Goal: Task Accomplishment & Management: Manage account settings

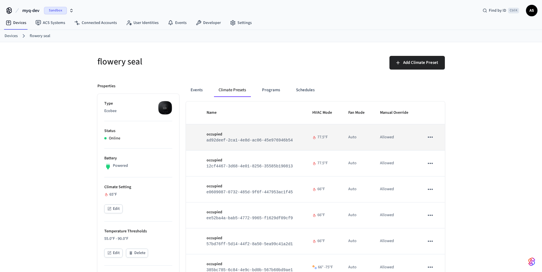
click at [429, 140] on icon "sticky table" at bounding box center [429, 137] width 7 height 7
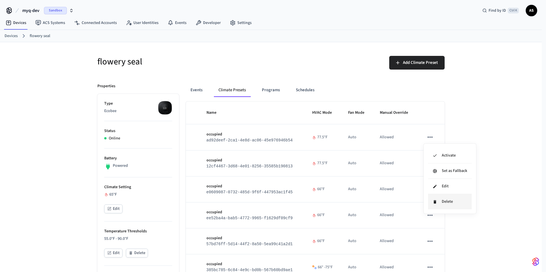
click at [435, 204] on icon at bounding box center [435, 202] width 5 height 5
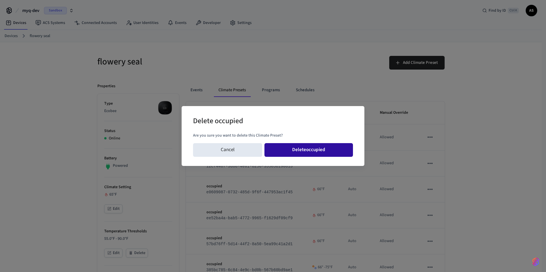
click at [333, 156] on button "Delete occupied" at bounding box center [308, 150] width 89 height 14
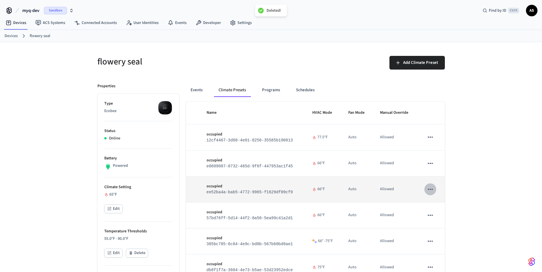
click at [433, 192] on button "sticky table" at bounding box center [430, 190] width 12 height 12
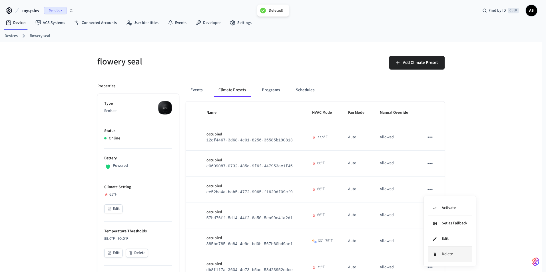
click at [437, 254] on icon at bounding box center [435, 254] width 5 height 5
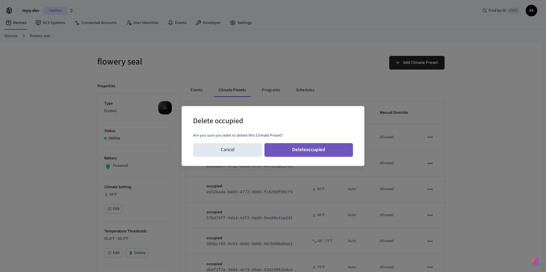
click at [331, 150] on button "Delete occupied" at bounding box center [308, 150] width 89 height 14
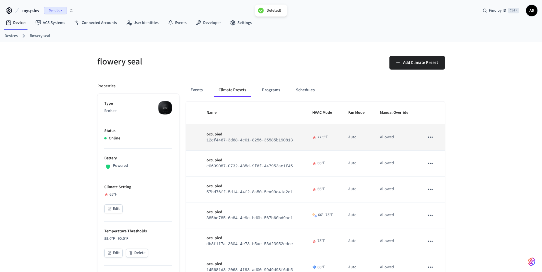
click at [431, 140] on icon "sticky table" at bounding box center [429, 137] width 7 height 7
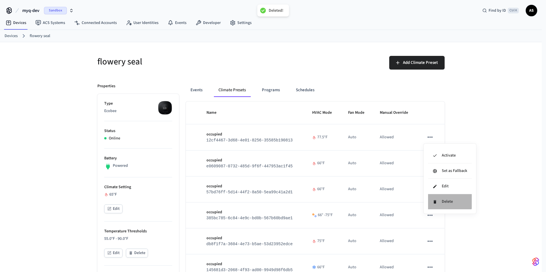
click at [441, 201] on li "Delete" at bounding box center [450, 201] width 44 height 15
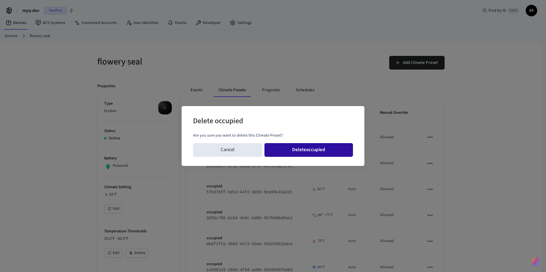
click at [337, 152] on button "Delete occupied" at bounding box center [308, 150] width 89 height 14
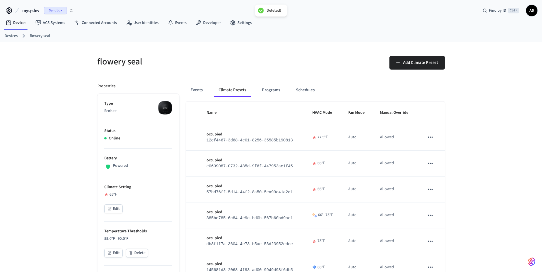
click at [430, 140] on icon "sticky table" at bounding box center [429, 137] width 7 height 7
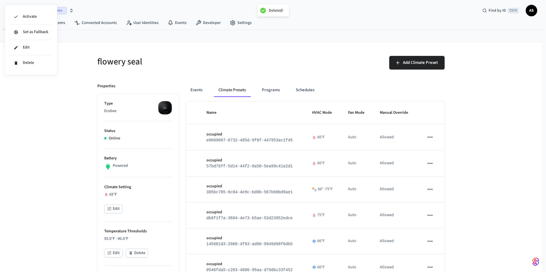
click at [429, 141] on div at bounding box center [273, 136] width 546 height 272
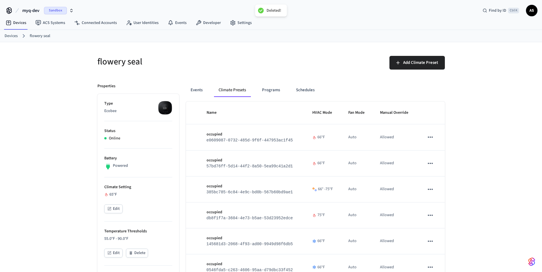
click at [429, 141] on div "Activate Set as Fallback Edit Delete" at bounding box center [271, 136] width 542 height 272
click at [430, 139] on icon "sticky table" at bounding box center [429, 137] width 7 height 7
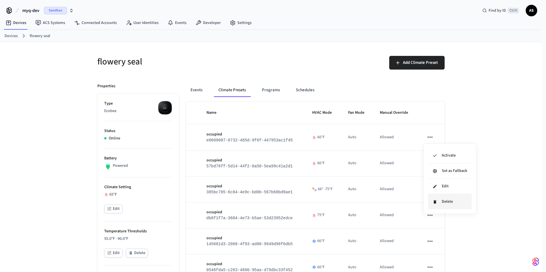
click at [442, 205] on li "Delete" at bounding box center [450, 201] width 44 height 15
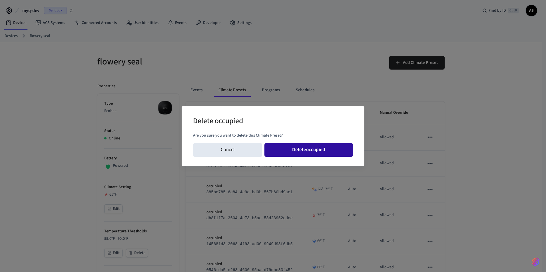
click at [309, 148] on button "Delete occupied" at bounding box center [308, 150] width 89 height 14
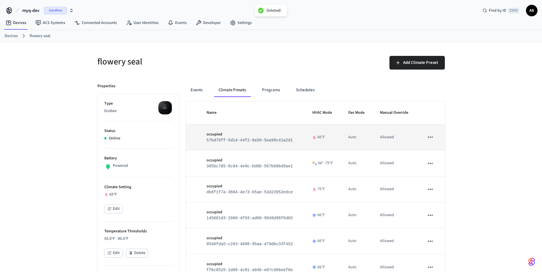
click at [429, 143] on button "sticky table" at bounding box center [430, 137] width 12 height 12
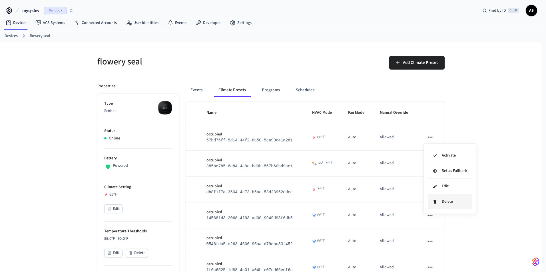
click at [436, 205] on li "Delete" at bounding box center [450, 201] width 44 height 15
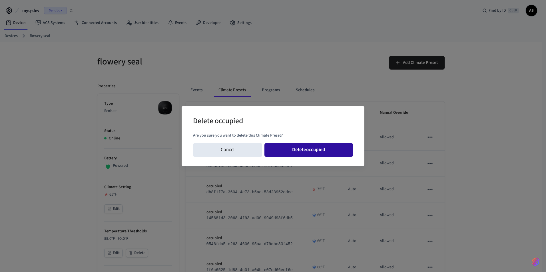
click at [323, 151] on button "Delete occupied" at bounding box center [308, 150] width 89 height 14
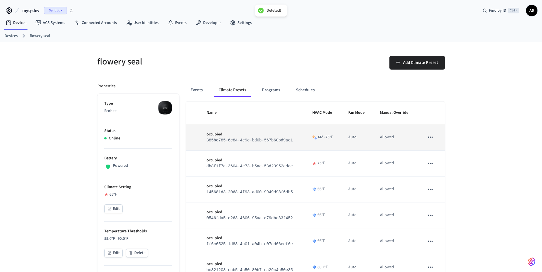
click at [431, 135] on icon "sticky table" at bounding box center [429, 137] width 7 height 7
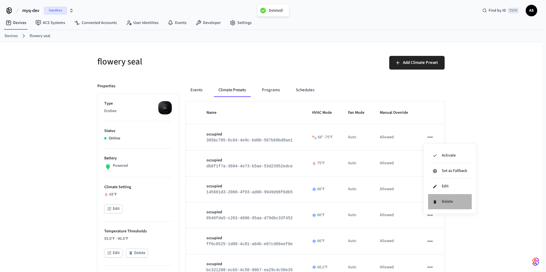
click at [446, 204] on li "Delete" at bounding box center [450, 201] width 44 height 15
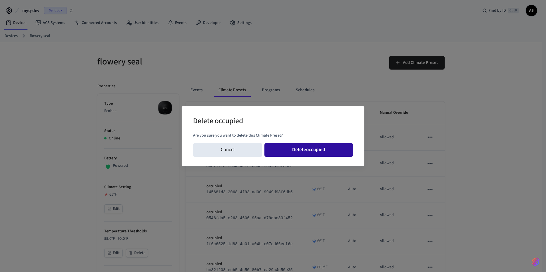
click at [339, 150] on button "Delete occupied" at bounding box center [308, 150] width 89 height 14
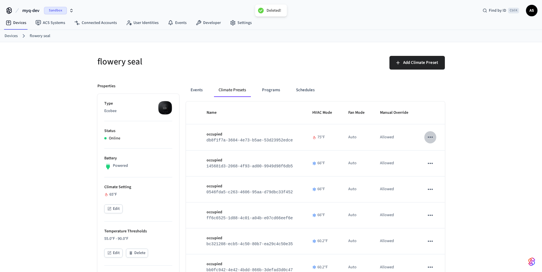
click at [428, 137] on icon "sticky table" at bounding box center [429, 137] width 7 height 7
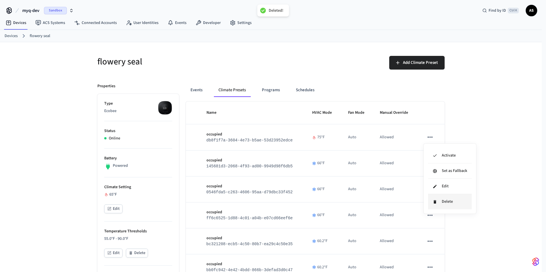
click at [435, 197] on li "Delete" at bounding box center [450, 201] width 44 height 15
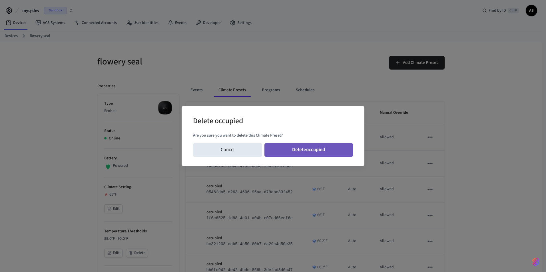
click at [337, 151] on button "Delete occupied" at bounding box center [308, 150] width 89 height 14
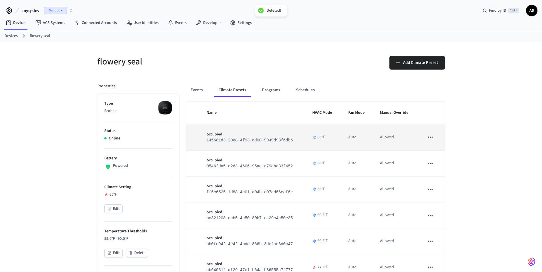
click at [430, 137] on icon "sticky table" at bounding box center [429, 137] width 7 height 7
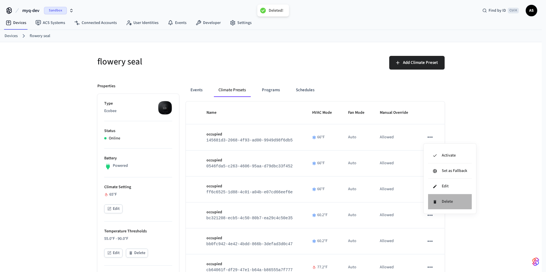
click at [435, 201] on icon at bounding box center [434, 201] width 3 height 3
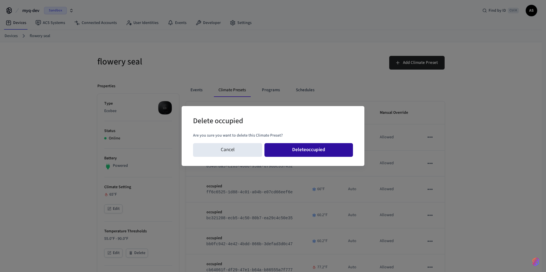
click at [338, 154] on button "Delete occupied" at bounding box center [308, 150] width 89 height 14
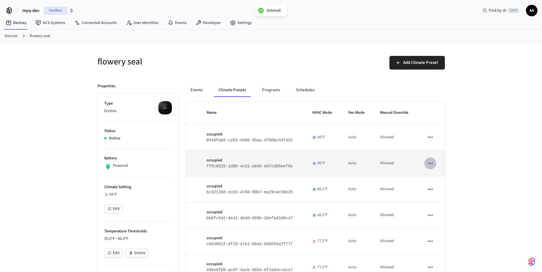
click at [431, 161] on icon "sticky table" at bounding box center [429, 163] width 7 height 7
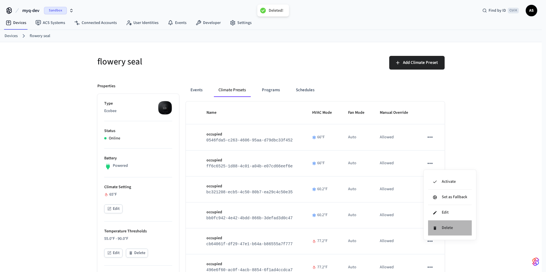
click at [444, 231] on li "Delete" at bounding box center [450, 228] width 44 height 15
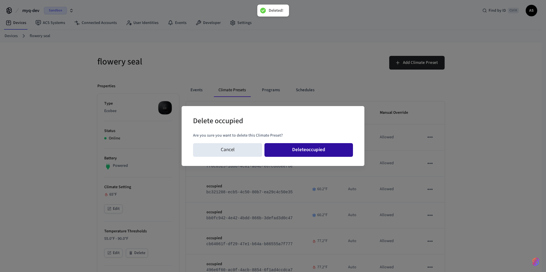
click at [323, 154] on button "Delete occupied" at bounding box center [308, 150] width 89 height 14
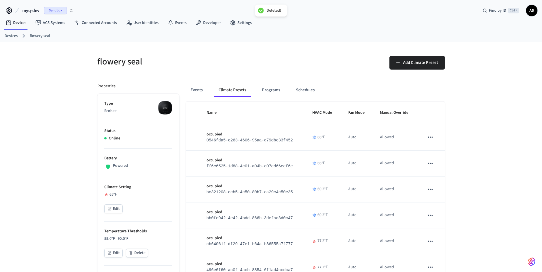
click at [430, 137] on icon "sticky table" at bounding box center [429, 137] width 7 height 7
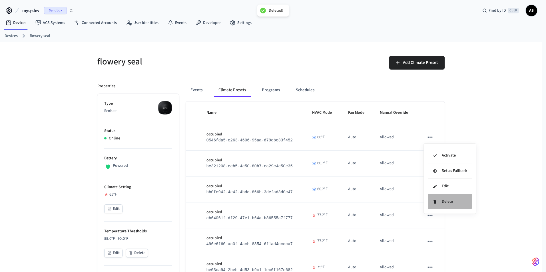
click at [445, 200] on li "Delete" at bounding box center [450, 201] width 44 height 15
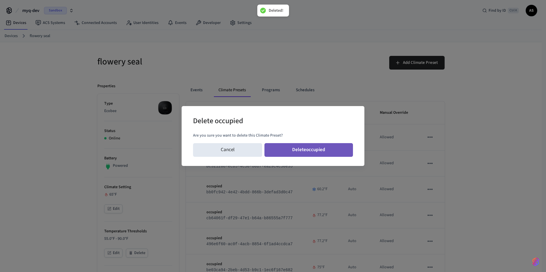
click at [323, 153] on button "Delete occupied" at bounding box center [308, 150] width 89 height 14
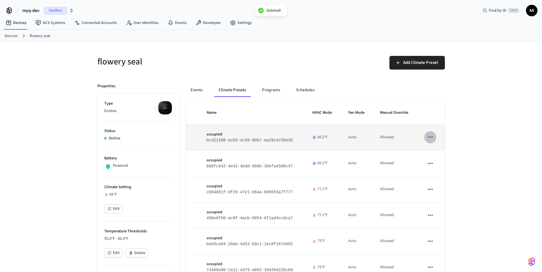
click at [429, 142] on button "sticky table" at bounding box center [430, 137] width 12 height 12
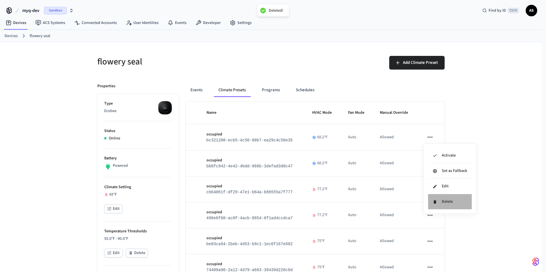
click at [440, 199] on li "Delete" at bounding box center [450, 201] width 44 height 15
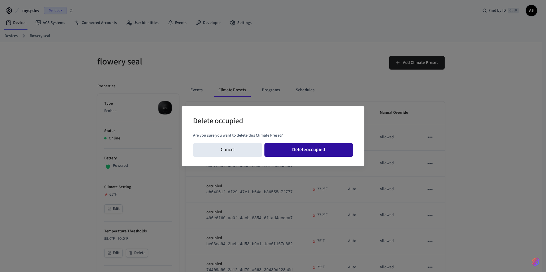
click at [332, 151] on button "Delete occupied" at bounding box center [308, 150] width 89 height 14
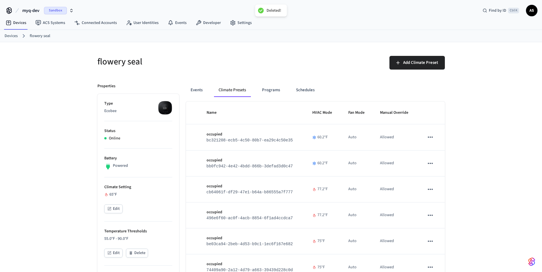
click at [430, 242] on tbody "occupied bc321208-ecb5-4c50-80b7-ea29c4c50e35 60.2°F Auto Allowed occupied bb0f…" at bounding box center [315, 241] width 259 height 234
click at [430, 242] on icon "sticky table" at bounding box center [429, 241] width 7 height 7
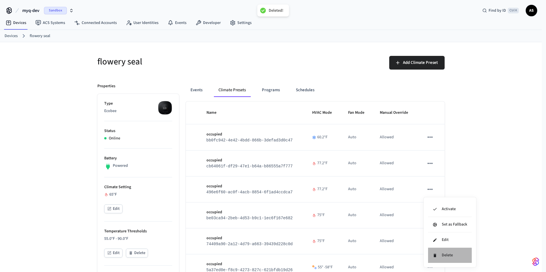
click at [436, 258] on icon at bounding box center [435, 256] width 5 height 5
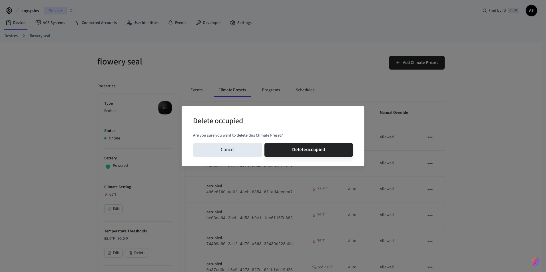
click at [264, 143] on button "Delete occupied" at bounding box center [308, 150] width 89 height 14
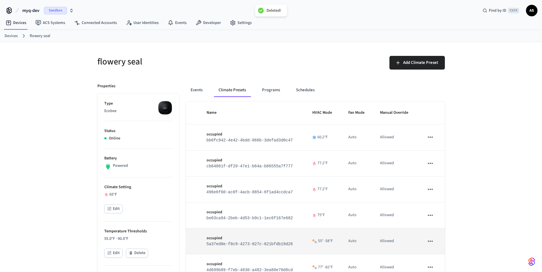
click at [429, 242] on icon "sticky table" at bounding box center [430, 241] width 5 height 1
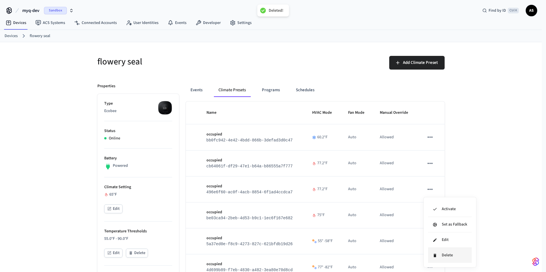
click at [430, 256] on li "Delete" at bounding box center [450, 255] width 44 height 15
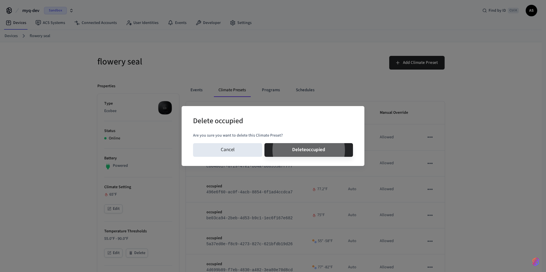
click at [264, 143] on button "Delete occupied" at bounding box center [308, 150] width 89 height 14
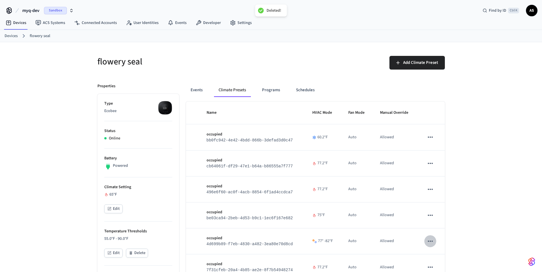
click at [430, 243] on icon "sticky table" at bounding box center [429, 241] width 7 height 7
click at [434, 257] on icon at bounding box center [434, 255] width 3 height 3
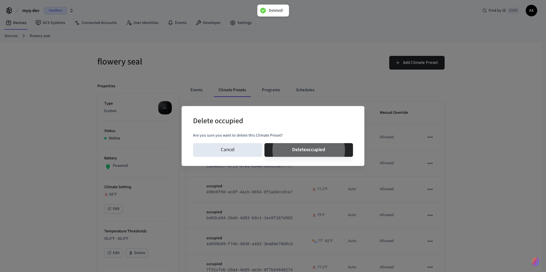
click at [264, 143] on button "Delete occupied" at bounding box center [308, 150] width 89 height 14
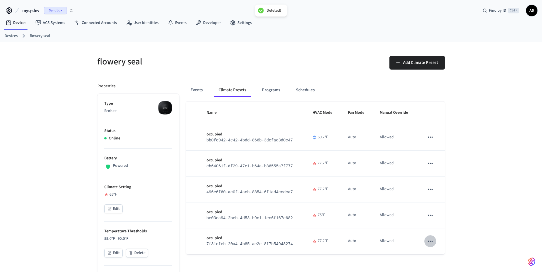
click at [431, 245] on icon "sticky table" at bounding box center [429, 241] width 7 height 7
click at [432, 259] on li "Delete" at bounding box center [450, 255] width 44 height 15
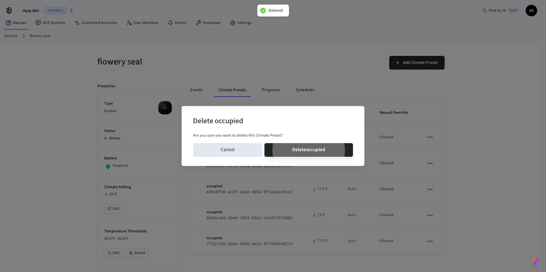
click at [264, 143] on button "Delete occupied" at bounding box center [308, 150] width 89 height 14
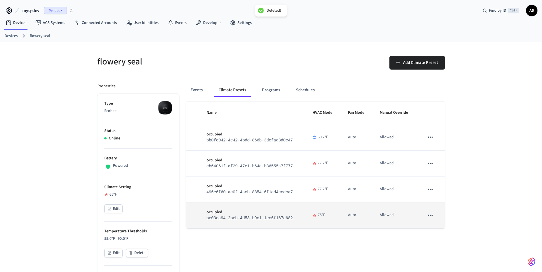
click at [429, 216] on icon "sticky table" at bounding box center [429, 215] width 5 height 1
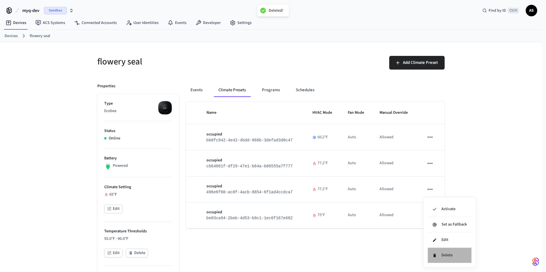
click at [434, 254] on icon at bounding box center [434, 255] width 3 height 3
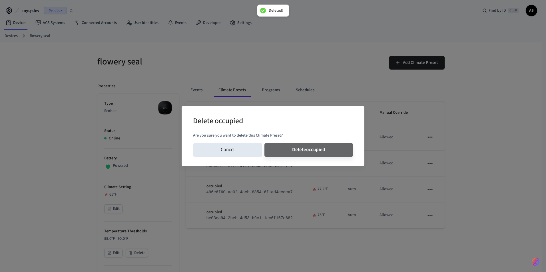
click at [264, 143] on button "Delete occupied" at bounding box center [308, 150] width 89 height 14
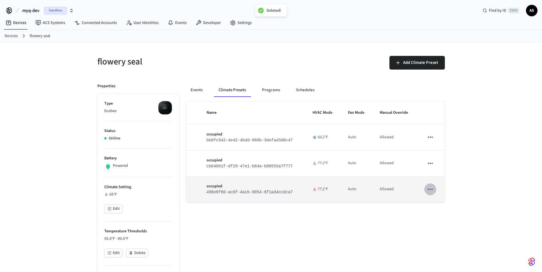
click at [427, 190] on icon "sticky table" at bounding box center [429, 189] width 5 height 1
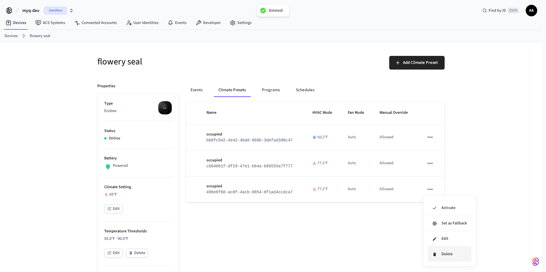
click at [432, 253] on li "Delete" at bounding box center [450, 254] width 44 height 15
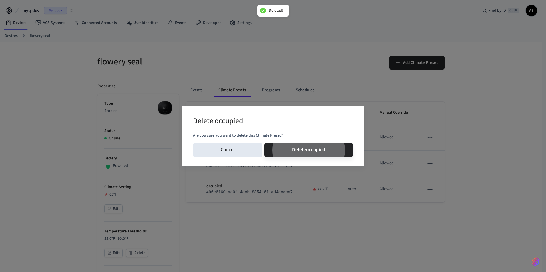
click at [264, 143] on button "Delete occupied" at bounding box center [308, 150] width 89 height 14
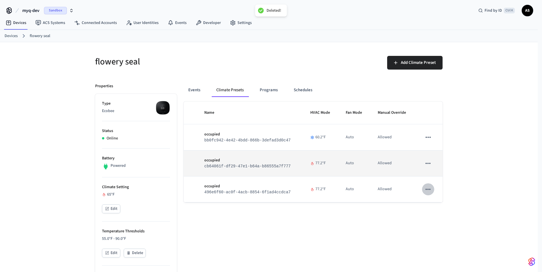
click at [431, 165] on icon "sticky table" at bounding box center [427, 163] width 7 height 7
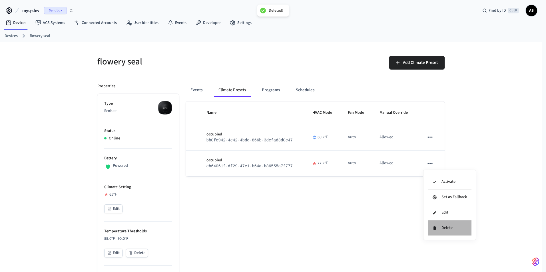
click at [441, 224] on li "Delete" at bounding box center [450, 228] width 44 height 15
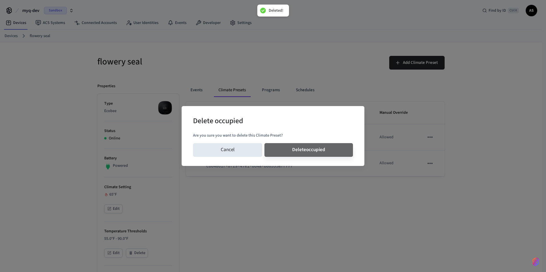
click at [264, 143] on button "Delete occupied" at bounding box center [308, 150] width 89 height 14
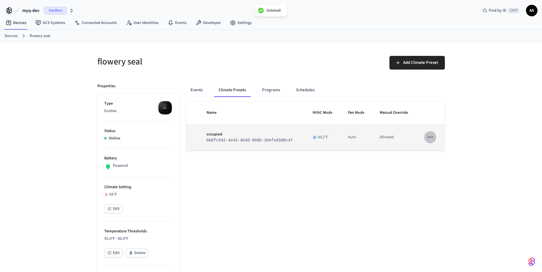
click at [430, 136] on icon "sticky table" at bounding box center [429, 137] width 7 height 7
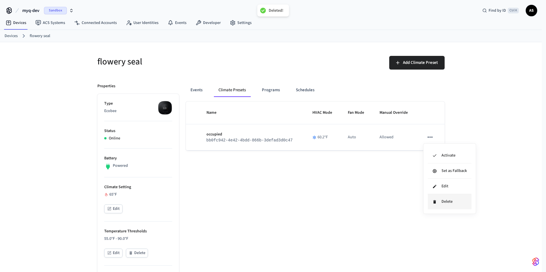
click at [440, 198] on li "Delete" at bounding box center [450, 201] width 44 height 15
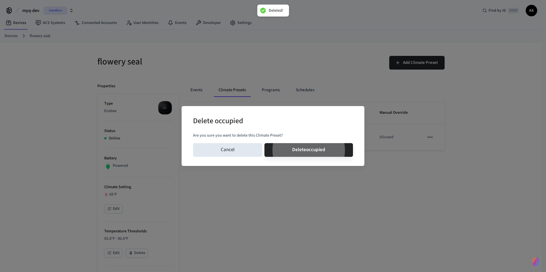
click at [264, 143] on button "Delete occupied" at bounding box center [308, 150] width 89 height 14
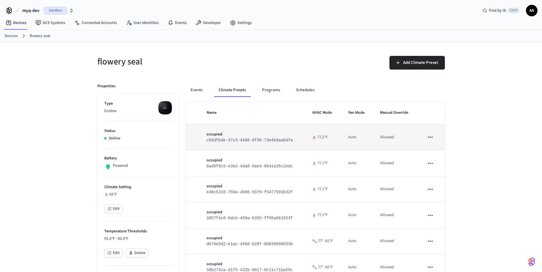
click at [430, 140] on icon "sticky table" at bounding box center [429, 137] width 7 height 7
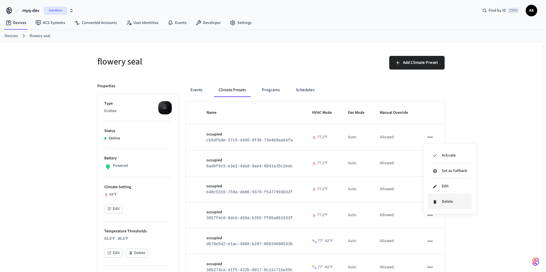
click at [436, 200] on icon at bounding box center [435, 202] width 5 height 5
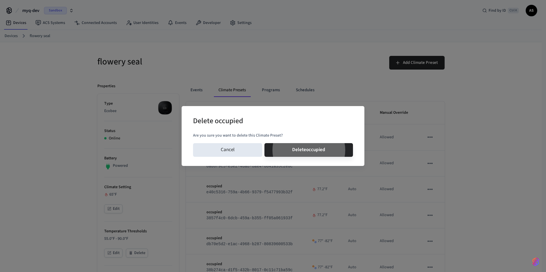
click at [264, 143] on button "Delete occupied" at bounding box center [308, 150] width 89 height 14
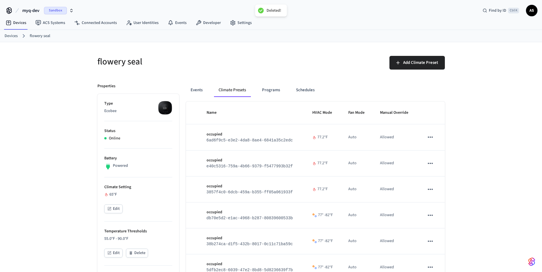
click at [430, 215] on icon "sticky table" at bounding box center [429, 215] width 7 height 7
click at [437, 253] on li "Delete" at bounding box center [450, 255] width 44 height 15
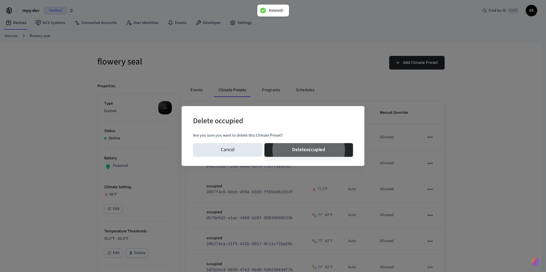
click at [264, 143] on button "Delete occupied" at bounding box center [308, 150] width 89 height 14
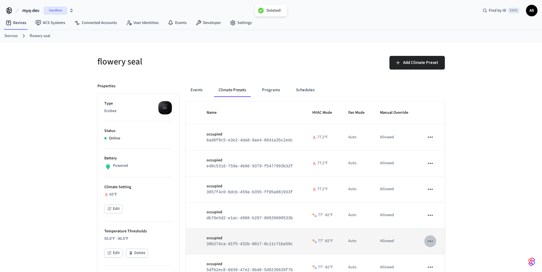
click at [430, 243] on icon "sticky table" at bounding box center [429, 241] width 7 height 7
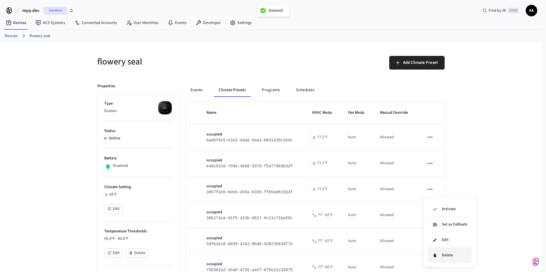
click at [440, 259] on li "Delete" at bounding box center [450, 255] width 44 height 15
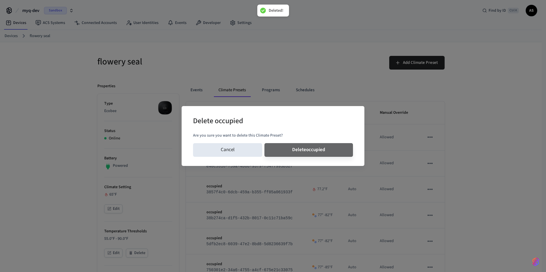
click at [264, 143] on button "Delete occupied" at bounding box center [308, 150] width 89 height 14
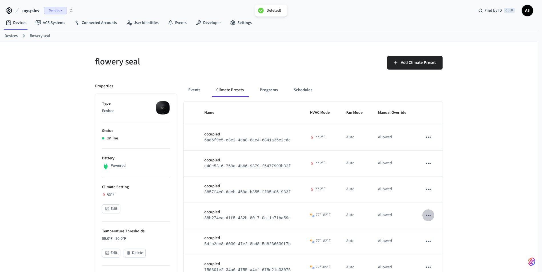
click at [430, 244] on tbody "occupied 6ad6f9c5-e3e2-4da8-8ae4-6841a35c2edc 77.2°F Auto Allowed occupied e40c…" at bounding box center [313, 228] width 259 height 208
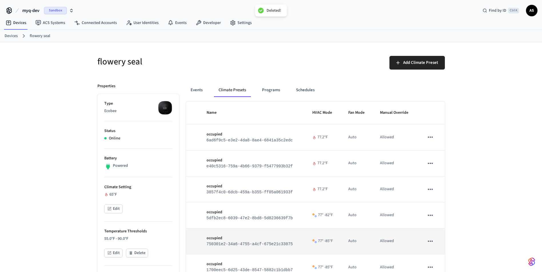
click at [431, 245] on icon "sticky table" at bounding box center [429, 241] width 7 height 7
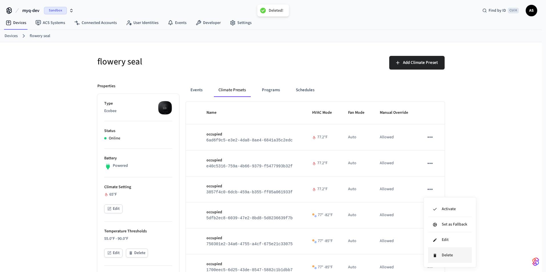
click at [441, 260] on li "Delete" at bounding box center [450, 255] width 44 height 15
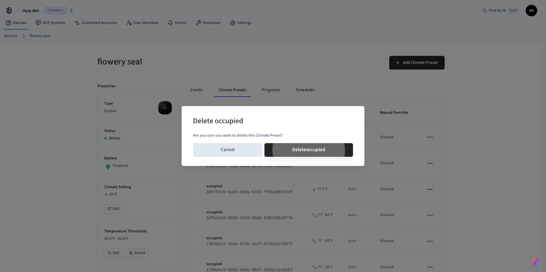
click at [264, 143] on button "Delete occupied" at bounding box center [308, 150] width 89 height 14
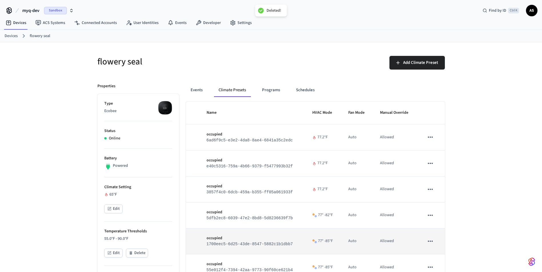
click at [429, 242] on icon "sticky table" at bounding box center [429, 241] width 7 height 7
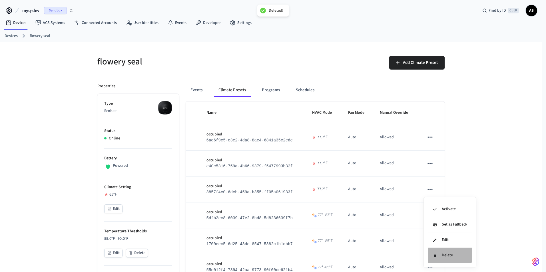
click at [442, 254] on li "Delete" at bounding box center [450, 255] width 44 height 15
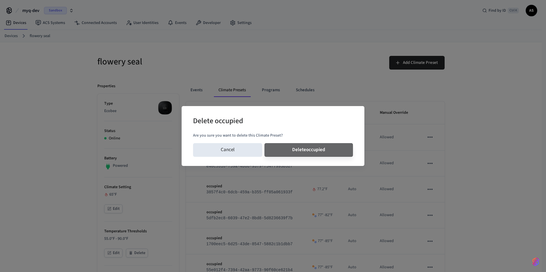
click at [264, 143] on button "Delete occupied" at bounding box center [308, 150] width 89 height 14
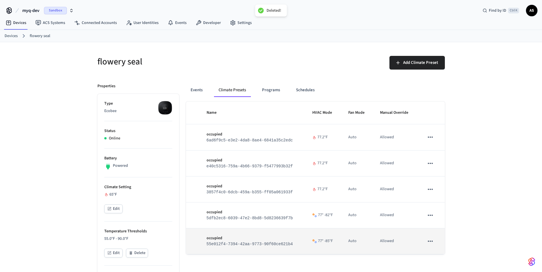
click at [432, 243] on icon "sticky table" at bounding box center [429, 241] width 7 height 7
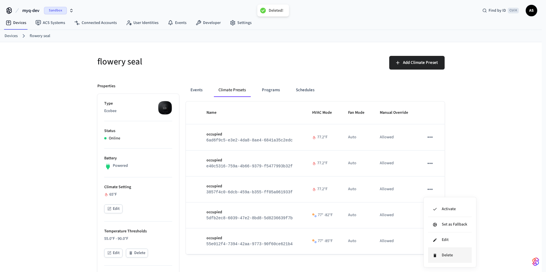
click at [444, 256] on li "Delete" at bounding box center [450, 255] width 44 height 15
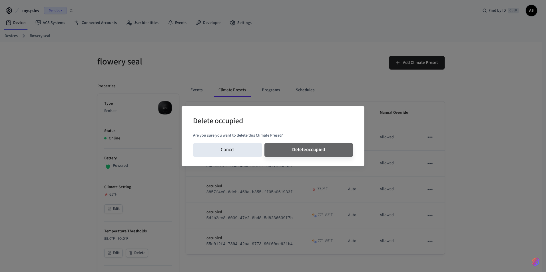
click at [264, 143] on button "Delete occupied" at bounding box center [308, 150] width 89 height 14
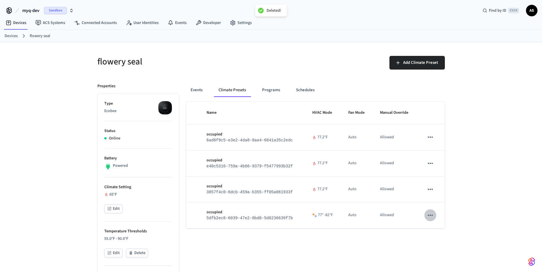
click at [430, 216] on icon "sticky table" at bounding box center [429, 215] width 7 height 7
click at [440, 248] on li "Delete" at bounding box center [450, 255] width 44 height 15
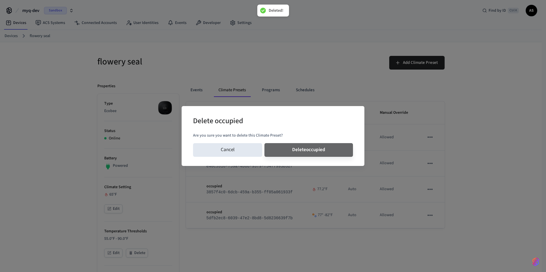
click at [264, 143] on button "Delete occupied" at bounding box center [308, 150] width 89 height 14
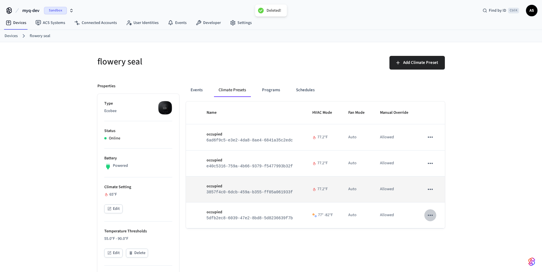
click at [429, 191] on icon "sticky table" at bounding box center [429, 189] width 7 height 7
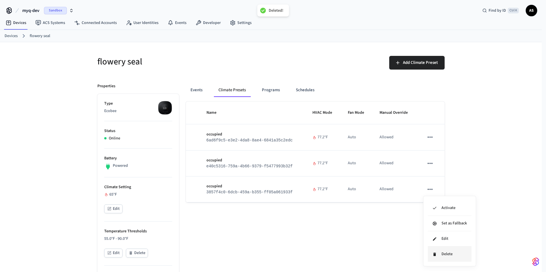
click at [437, 249] on li "Delete" at bounding box center [450, 254] width 44 height 15
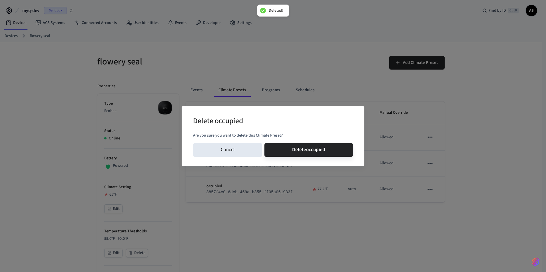
click at [264, 143] on button "Delete occupied" at bounding box center [308, 150] width 89 height 14
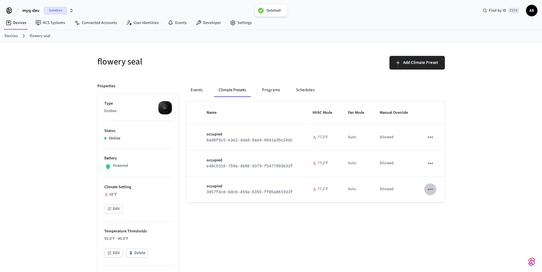
click at [430, 165] on icon "sticky table" at bounding box center [429, 163] width 7 height 7
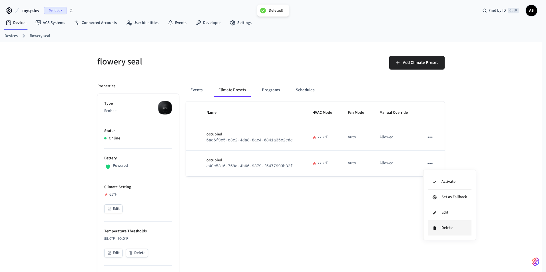
click at [440, 229] on li "Delete" at bounding box center [450, 228] width 44 height 15
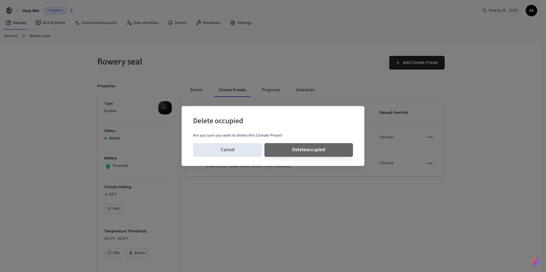
click at [264, 143] on button "Delete occupied" at bounding box center [308, 150] width 89 height 14
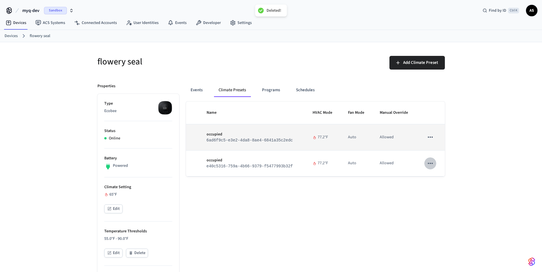
click at [431, 140] on icon "sticky table" at bounding box center [429, 137] width 7 height 7
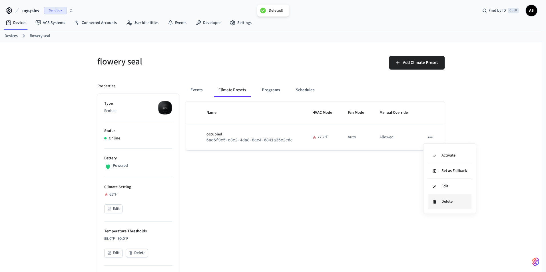
click at [440, 205] on li "Delete" at bounding box center [450, 201] width 44 height 15
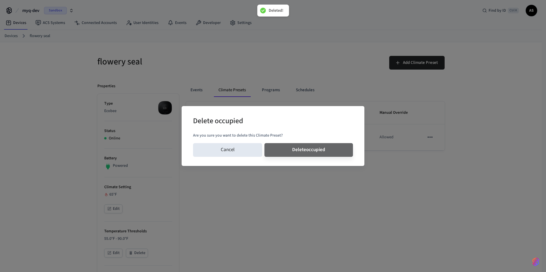
click at [264, 143] on button "Delete occupied" at bounding box center [308, 150] width 89 height 14
